Goal: Information Seeking & Learning: Check status

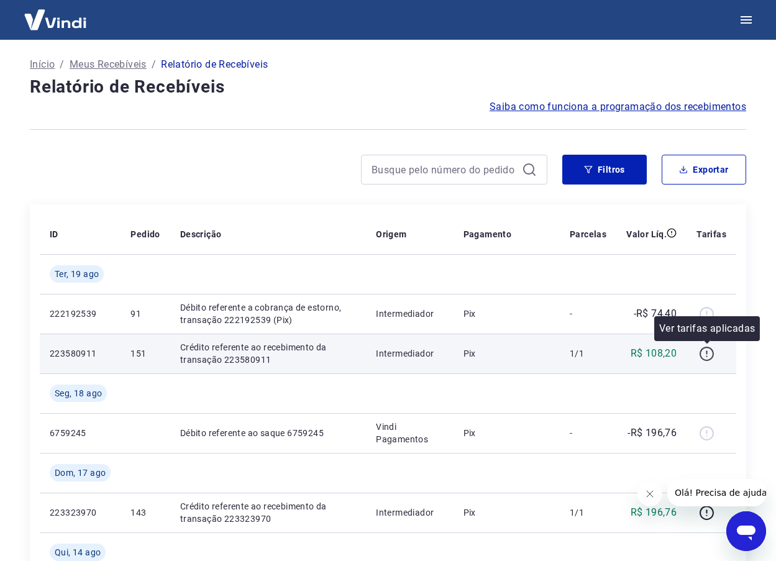
click at [711, 354] on icon "button" at bounding box center [707, 354] width 16 height 16
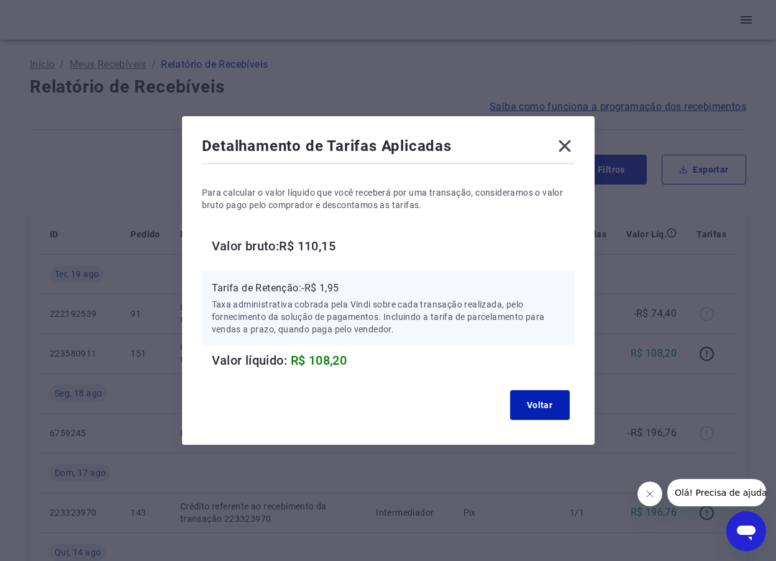
click at [566, 146] on icon at bounding box center [565, 146] width 20 height 20
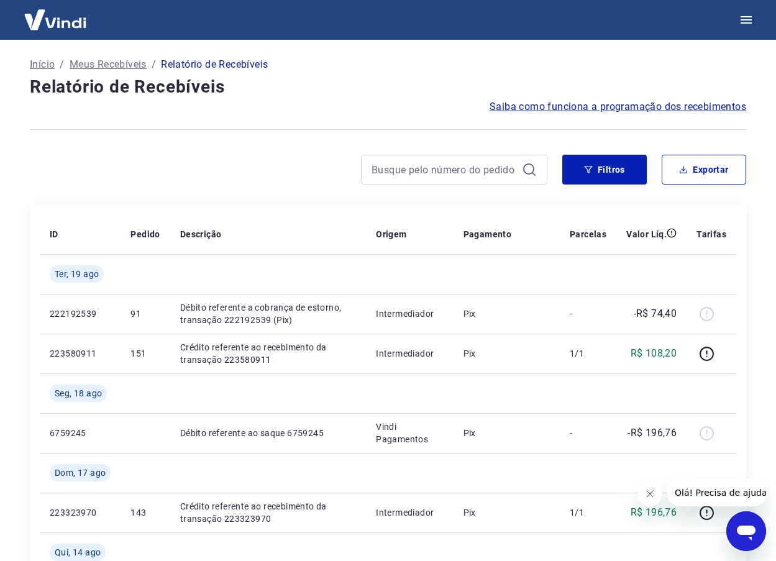
click at [550, 106] on span "Saiba como funciona a programação dos recebimentos" at bounding box center [617, 106] width 257 height 15
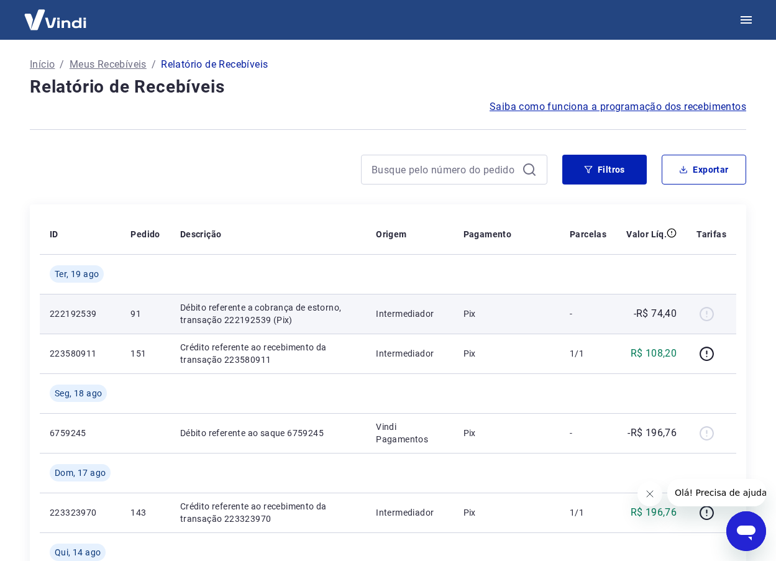
click at [708, 314] on div at bounding box center [711, 314] width 30 height 20
click at [709, 318] on div at bounding box center [711, 314] width 30 height 20
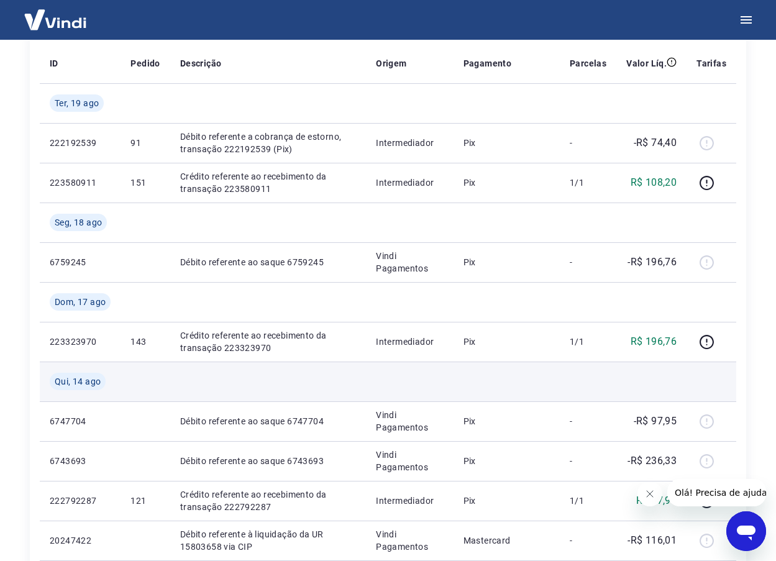
scroll to position [186, 0]
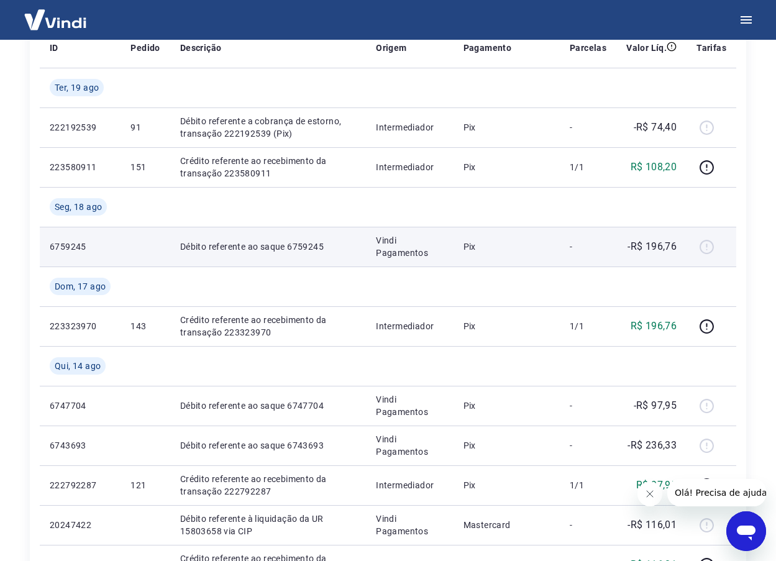
click at [709, 248] on div at bounding box center [711, 247] width 30 height 20
click at [312, 247] on p "Débito referente ao saque 6759245" at bounding box center [268, 246] width 176 height 12
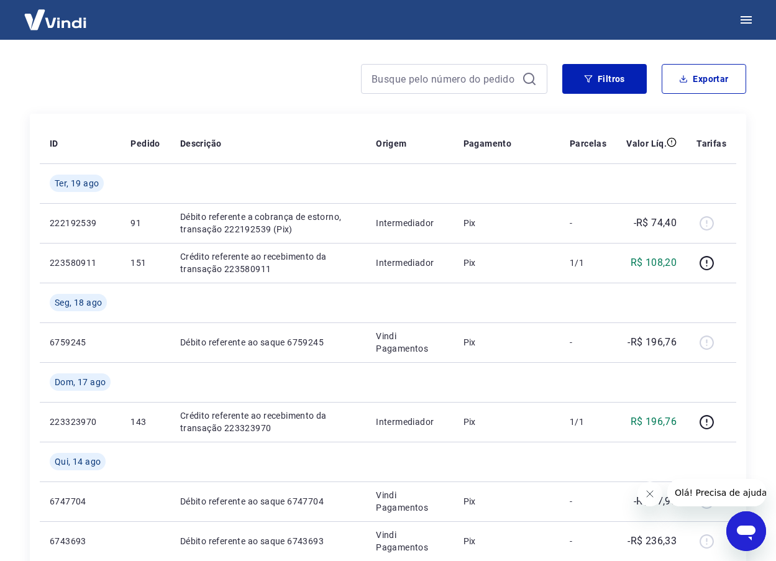
scroll to position [62, 0]
